Goal: Information Seeking & Learning: Learn about a topic

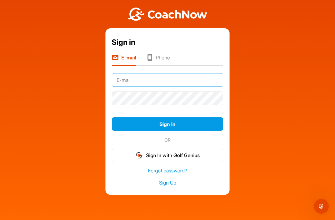
type input "Rjwhitty70@gmail.com"
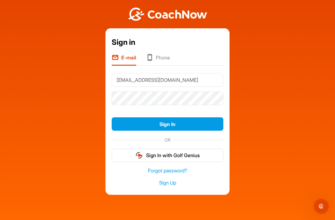
click at [168, 125] on button "Sign In" at bounding box center [168, 123] width 112 height 13
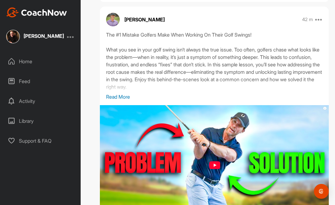
scroll to position [49, 0]
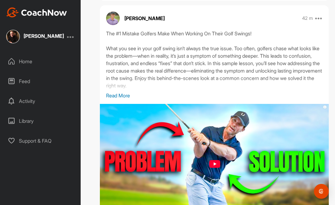
click at [125, 97] on p "Read More" at bounding box center [214, 95] width 217 height 7
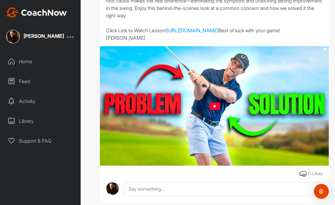
scroll to position [119, 0]
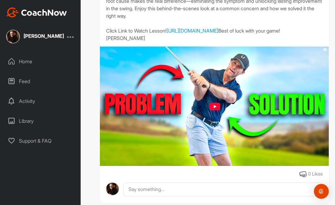
click at [218, 126] on img at bounding box center [214, 107] width 229 height 120
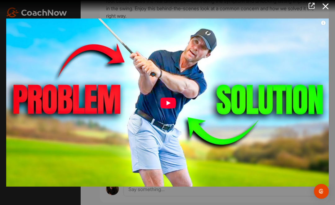
click at [168, 109] on img at bounding box center [167, 102] width 335 height 181
click at [172, 109] on img at bounding box center [167, 102] width 335 height 181
click at [170, 111] on img at bounding box center [167, 102] width 335 height 181
click at [170, 110] on img at bounding box center [167, 102] width 335 height 181
click at [327, 5] on icon at bounding box center [326, 6] width 14 height 11
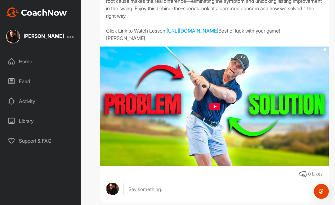
click at [188, 34] on link "[URL][DOMAIN_NAME]" at bounding box center [193, 31] width 52 height 6
click at [219, 34] on link "[URL][DOMAIN_NAME]" at bounding box center [193, 31] width 52 height 6
